Goal: Information Seeking & Learning: Learn about a topic

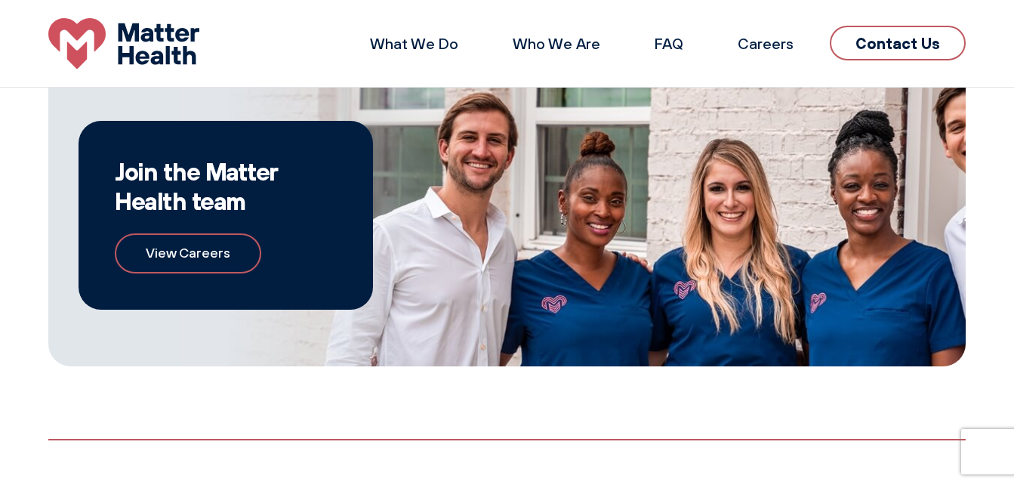
scroll to position [705, 0]
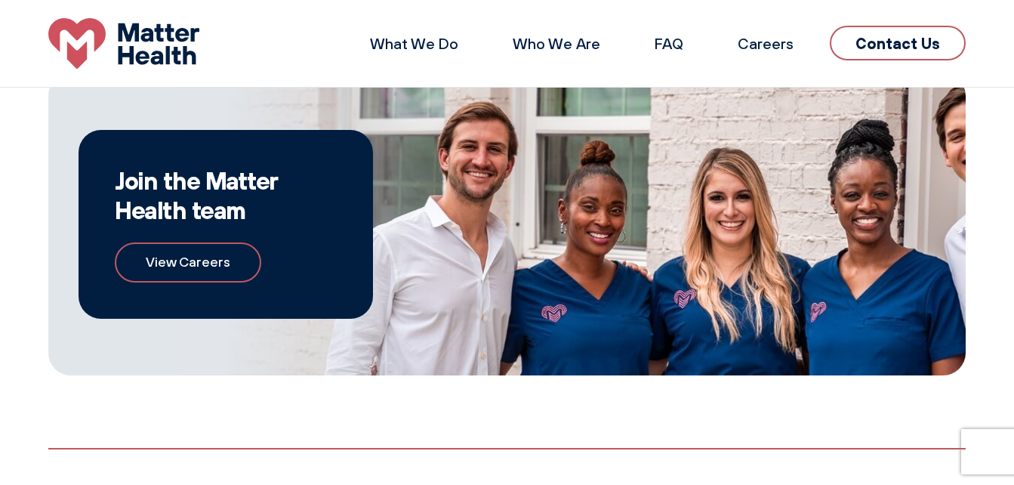
click at [236, 257] on link "View Careers" at bounding box center [188, 262] width 147 height 40
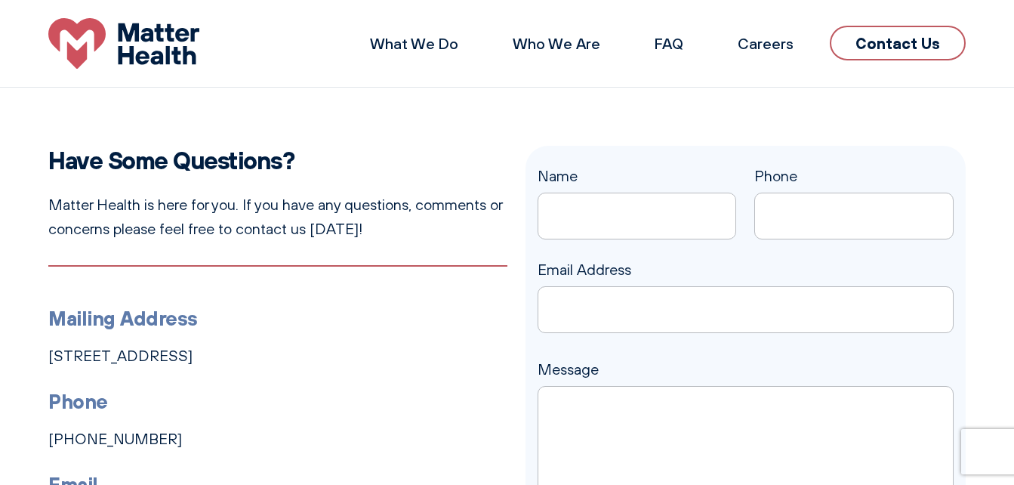
scroll to position [0, 0]
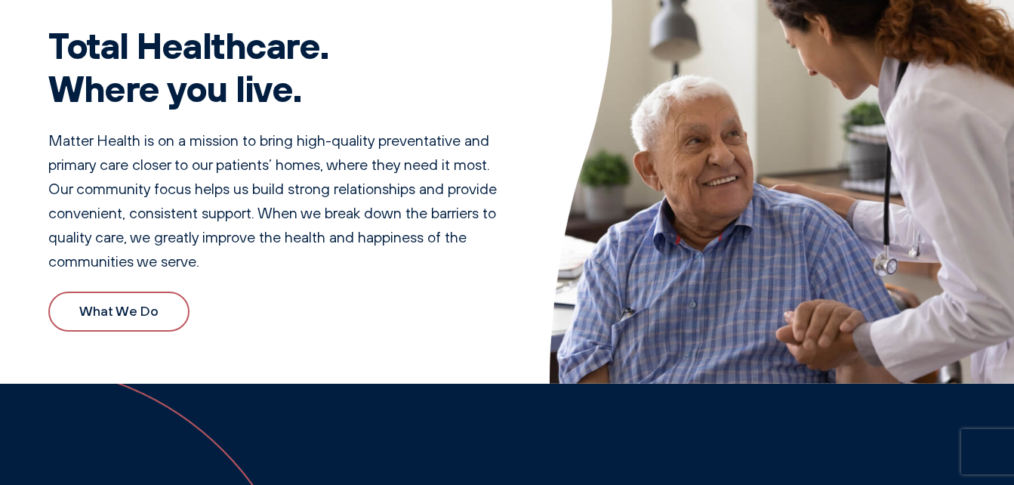
scroll to position [98, 0]
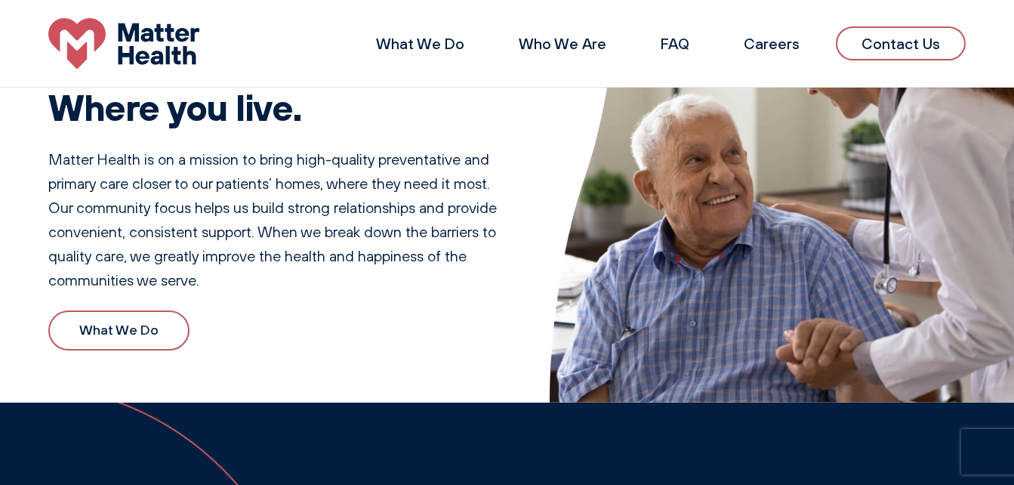
click at [149, 341] on link "What We Do" at bounding box center [118, 330] width 141 height 40
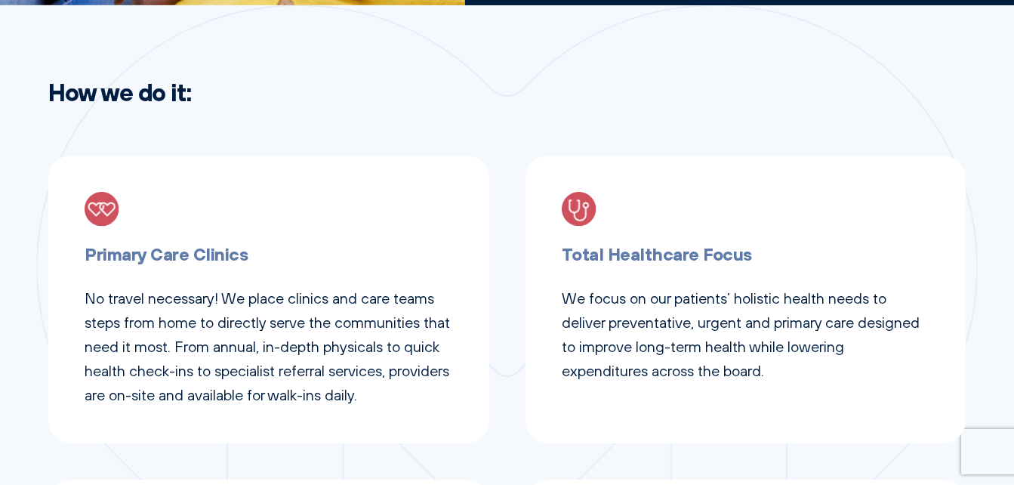
scroll to position [502, 0]
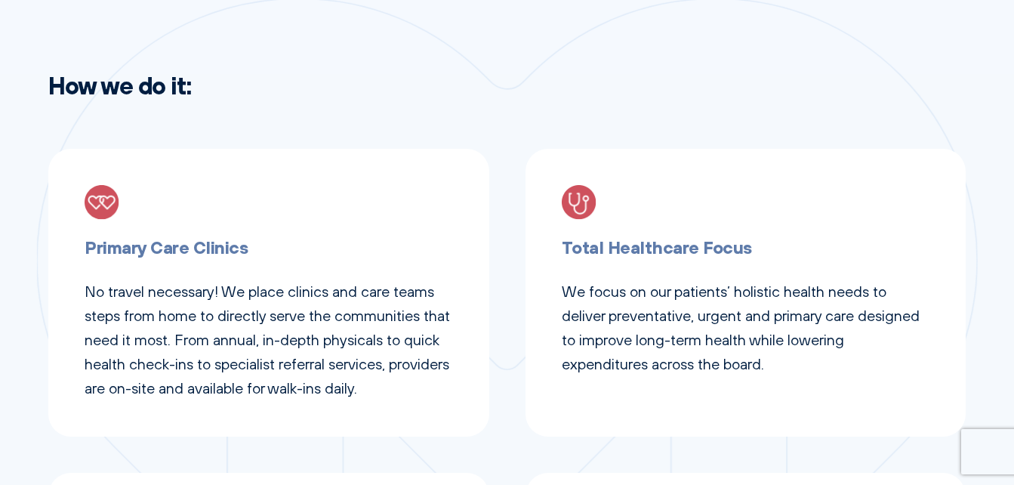
drag, startPoint x: 995, startPoint y: 153, endPoint x: 997, endPoint y: 162, distance: 9.3
click at [997, 162] on div "How we do it: Primary Care Clinics No travel necessary! We place clinics and ca…" at bounding box center [507, 416] width 1014 height 690
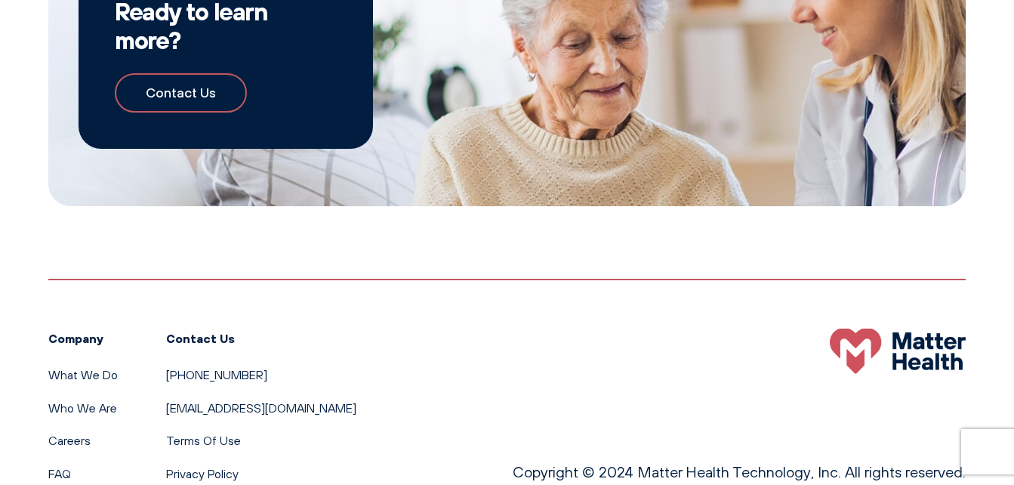
scroll to position [1552, 0]
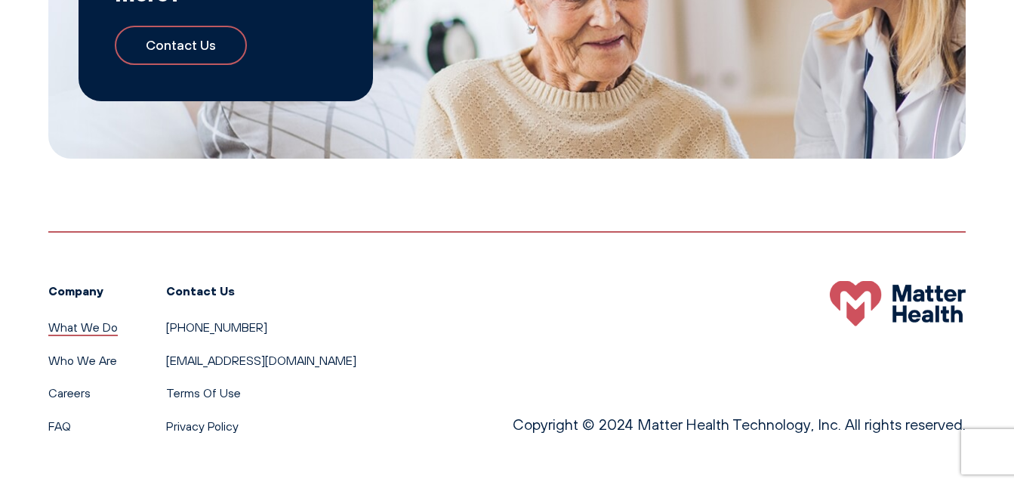
click at [55, 329] on link "What We Do" at bounding box center [82, 326] width 69 height 15
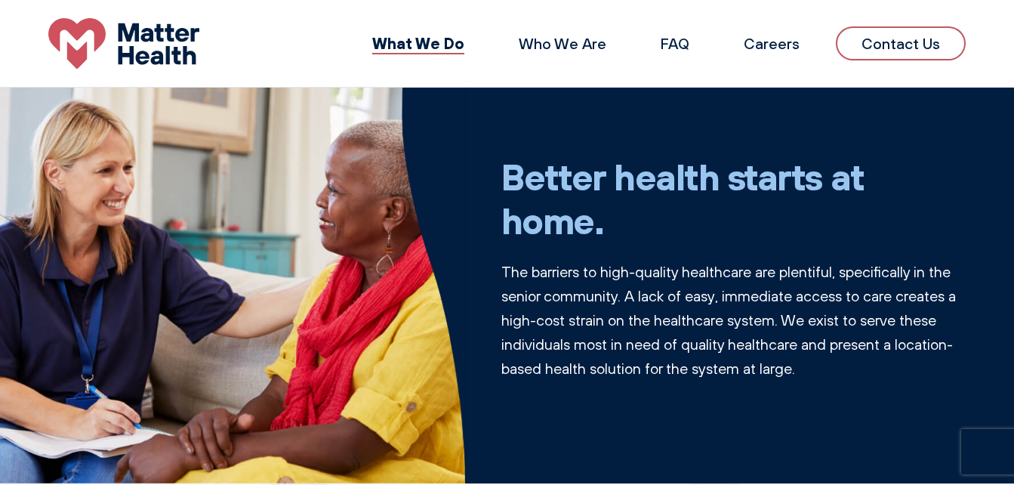
scroll to position [11, 0]
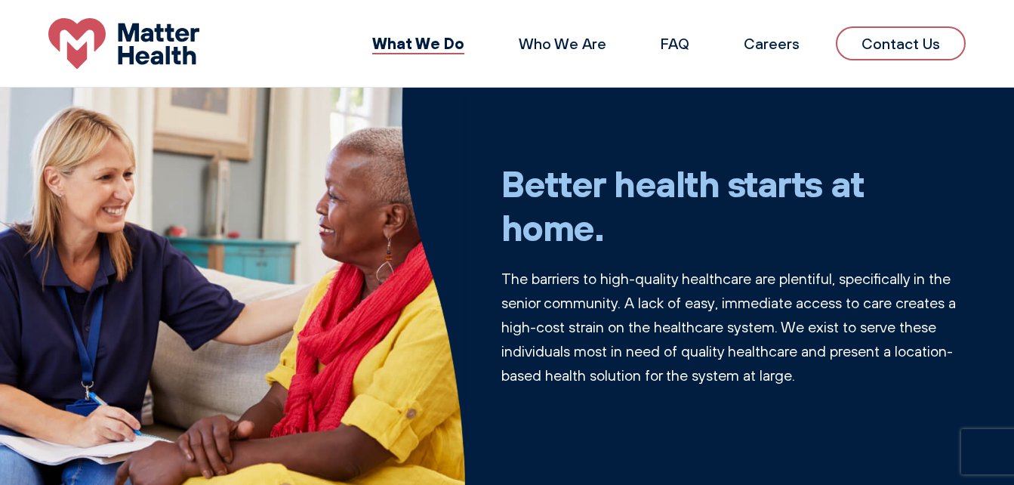
click at [1014, 32] on div "What We Do Who We Are FAQ Careers Contact Us" at bounding box center [507, 43] width 1014 height 51
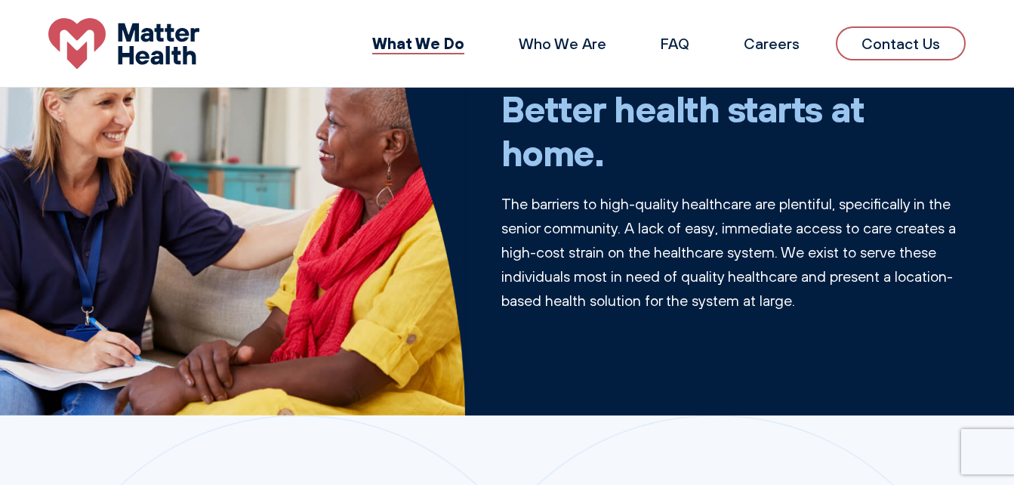
scroll to position [41, 0]
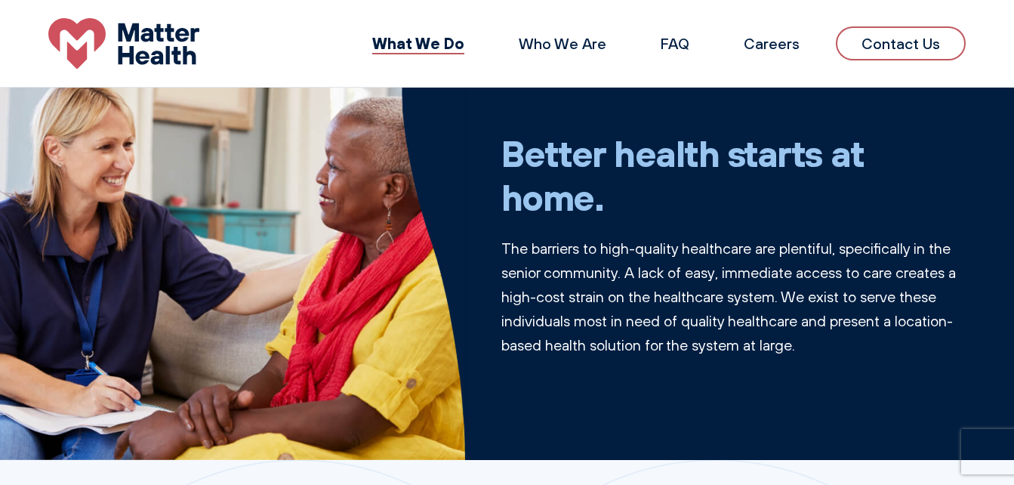
click at [553, 350] on p "The barriers to high-quality healthcare are plentiful, specifically in the seni…" at bounding box center [734, 296] width 465 height 121
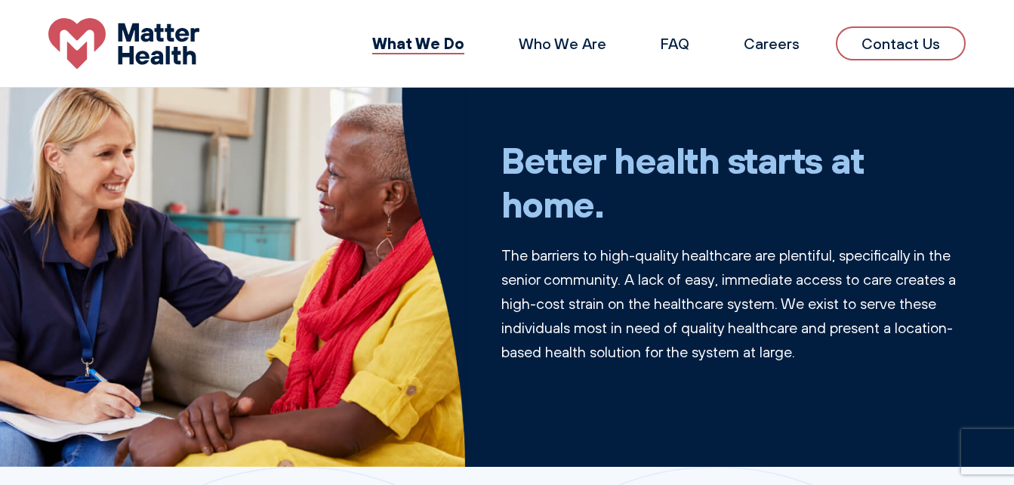
scroll to position [11, 0]
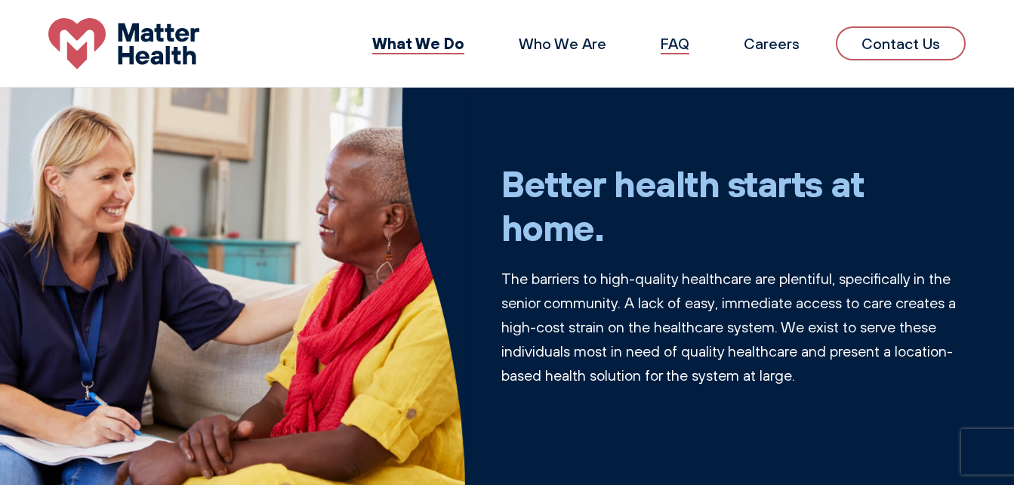
click at [679, 44] on link "FAQ" at bounding box center [675, 43] width 29 height 19
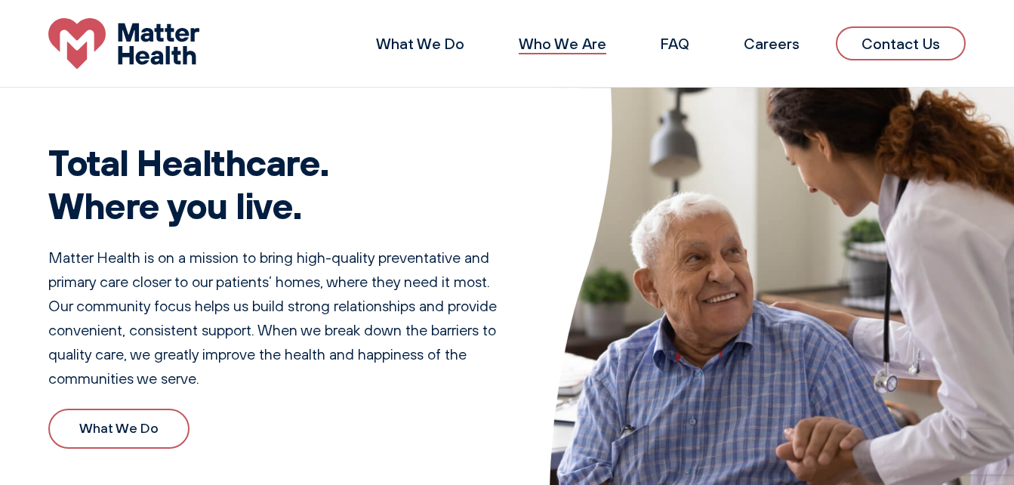
click at [564, 45] on link "Who We Are" at bounding box center [563, 43] width 88 height 19
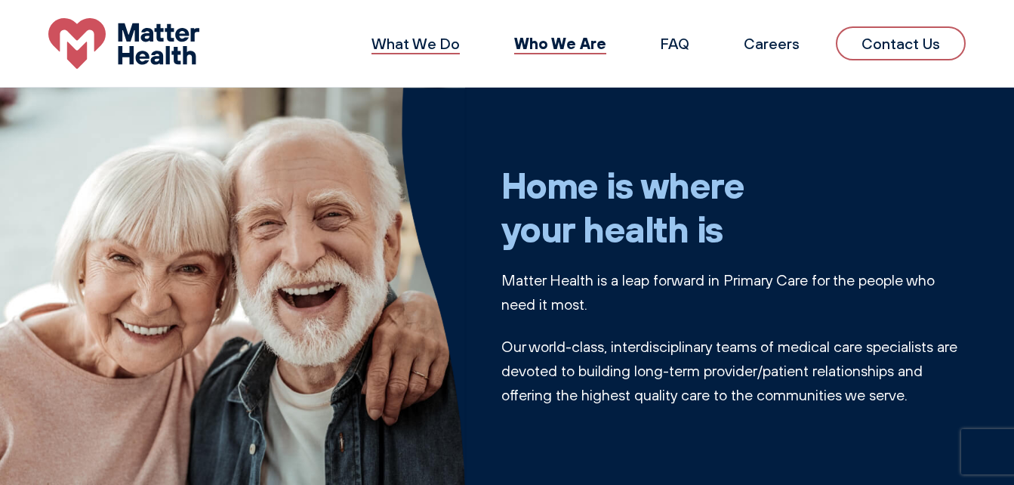
click at [457, 42] on link "What We Do" at bounding box center [416, 43] width 88 height 19
